Goal: Information Seeking & Learning: Find specific page/section

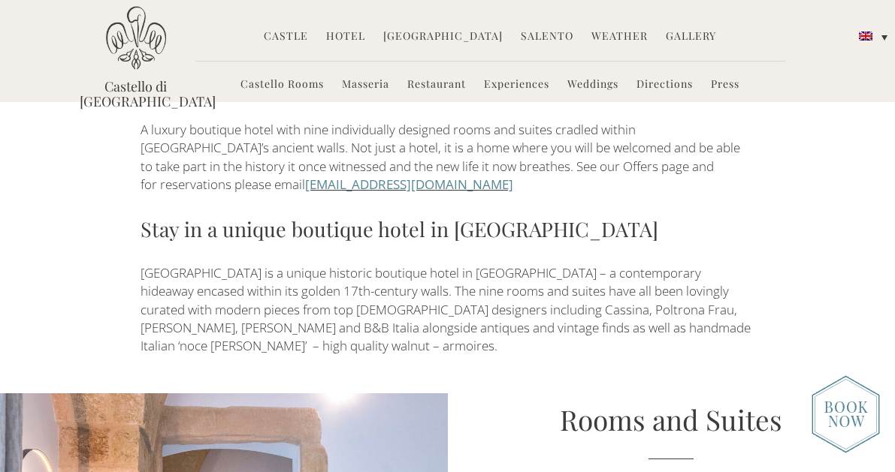
scroll to position [583, 0]
click at [880, 36] on link at bounding box center [873, 35] width 44 height 18
click at [871, 79] on img at bounding box center [866, 76] width 14 height 9
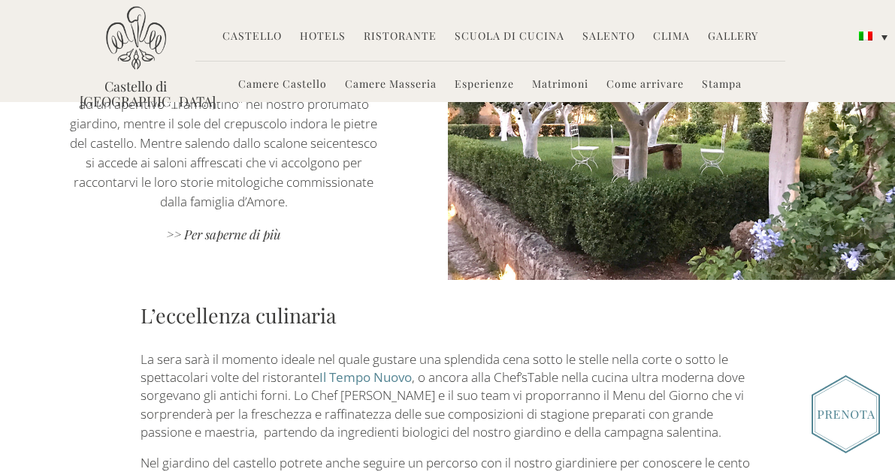
scroll to position [1398, 0]
click at [673, 82] on link "Come arrivare" at bounding box center [644, 85] width 77 height 17
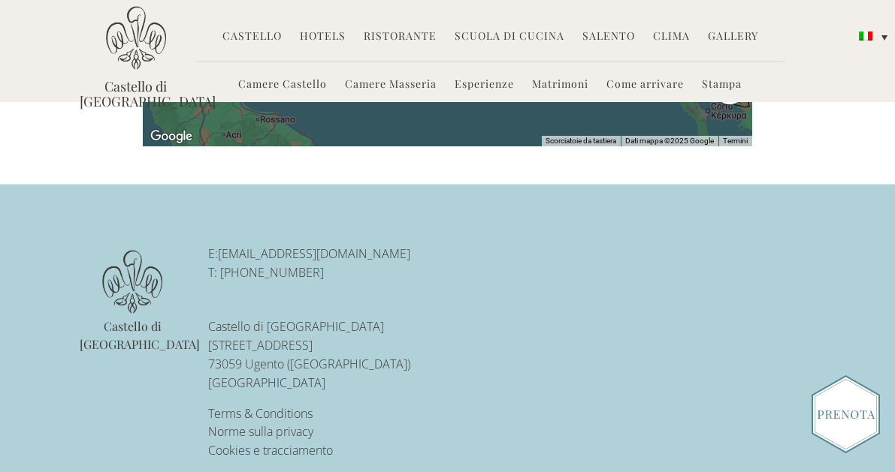
scroll to position [1106, 0]
